Goal: Transaction & Acquisition: Download file/media

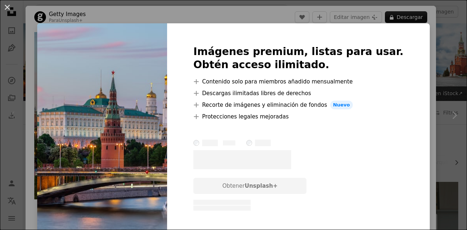
scroll to position [146, 0]
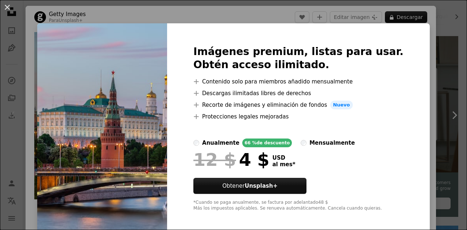
click at [424, 72] on div "An X shape Imágenes premium, listas para usar. Obtén acceso ilimitado. A plus s…" at bounding box center [233, 115] width 467 height 230
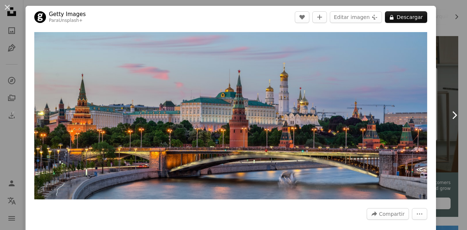
click at [441, 109] on link "Chevron right" at bounding box center [454, 115] width 26 height 70
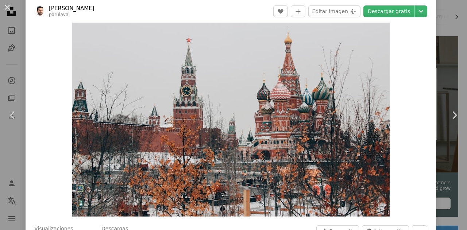
scroll to position [36, 0]
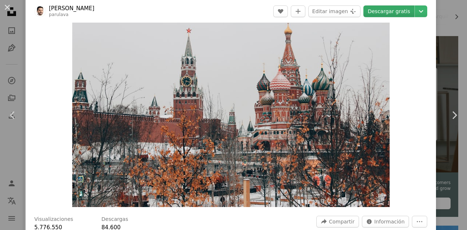
click at [397, 11] on link "Descargar gratis" at bounding box center [388, 11] width 51 height 12
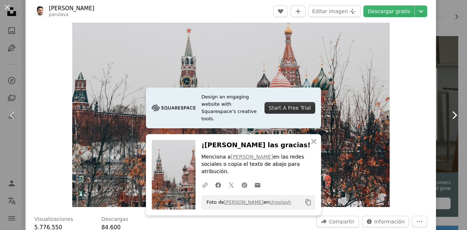
click at [451, 114] on icon "Chevron right" at bounding box center [454, 115] width 12 height 12
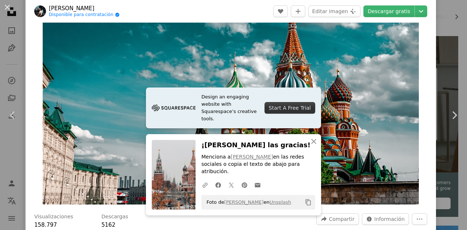
scroll to position [36, 0]
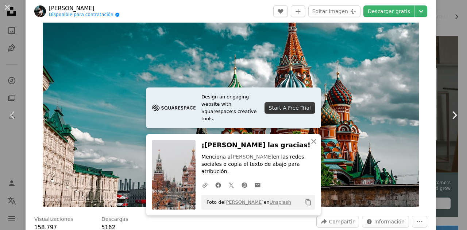
click at [448, 116] on icon "Chevron right" at bounding box center [454, 115] width 12 height 12
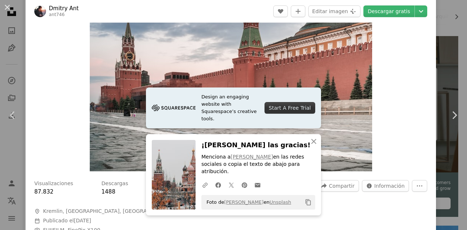
scroll to position [36, 0]
